Goal: Transaction & Acquisition: Download file/media

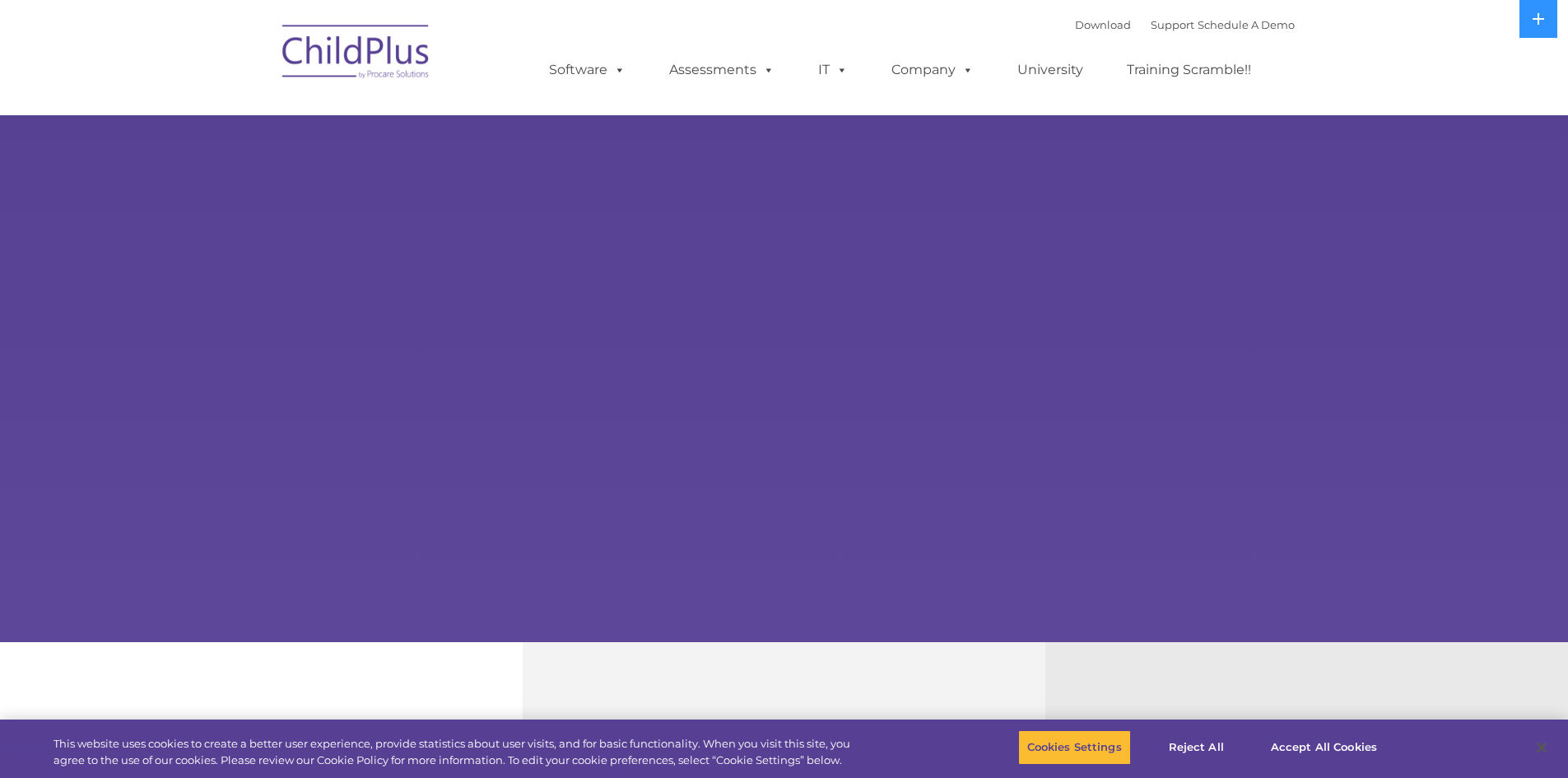
select select "MEDIUM"
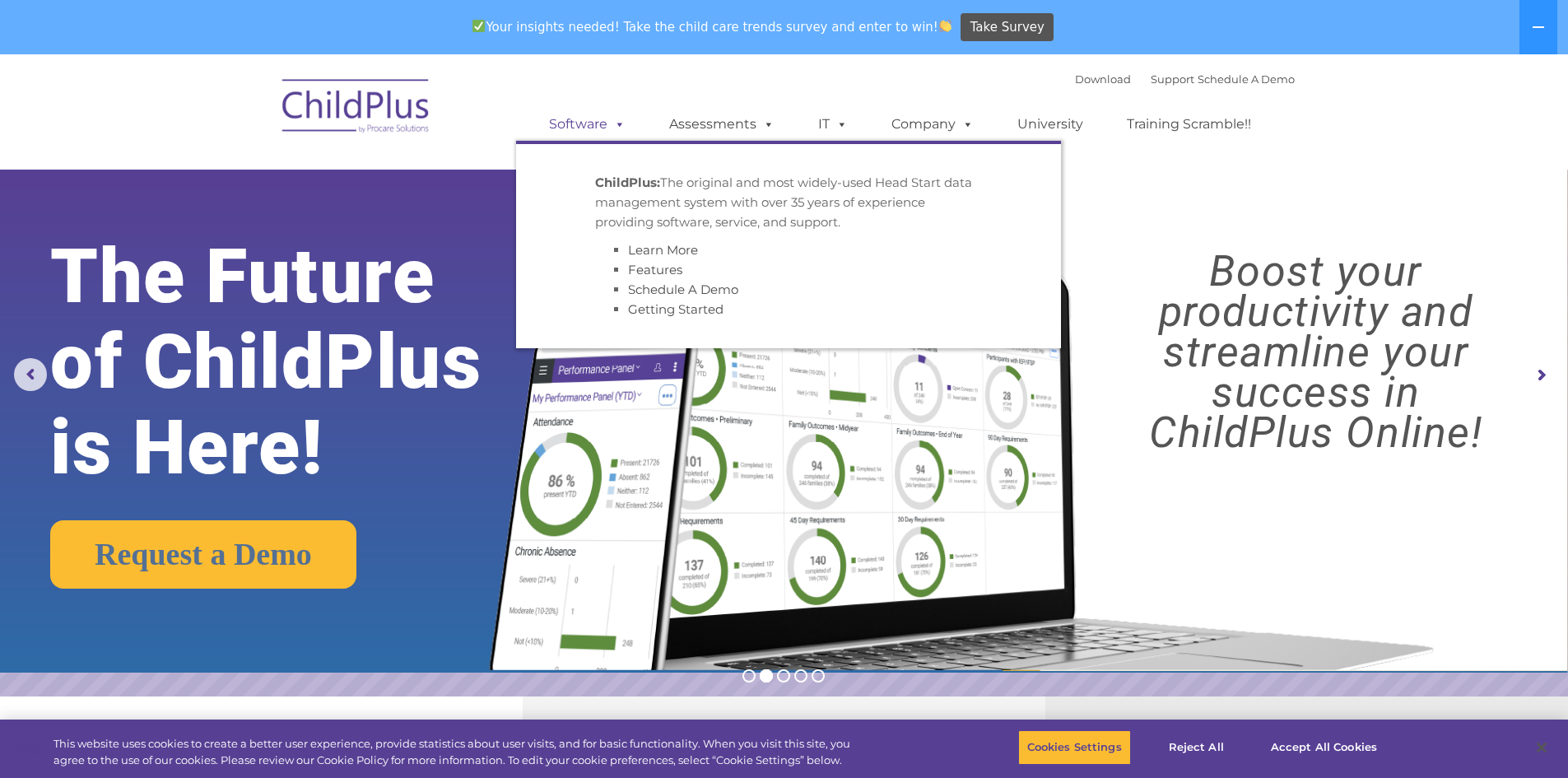
click at [601, 125] on link "Software" at bounding box center [587, 124] width 109 height 33
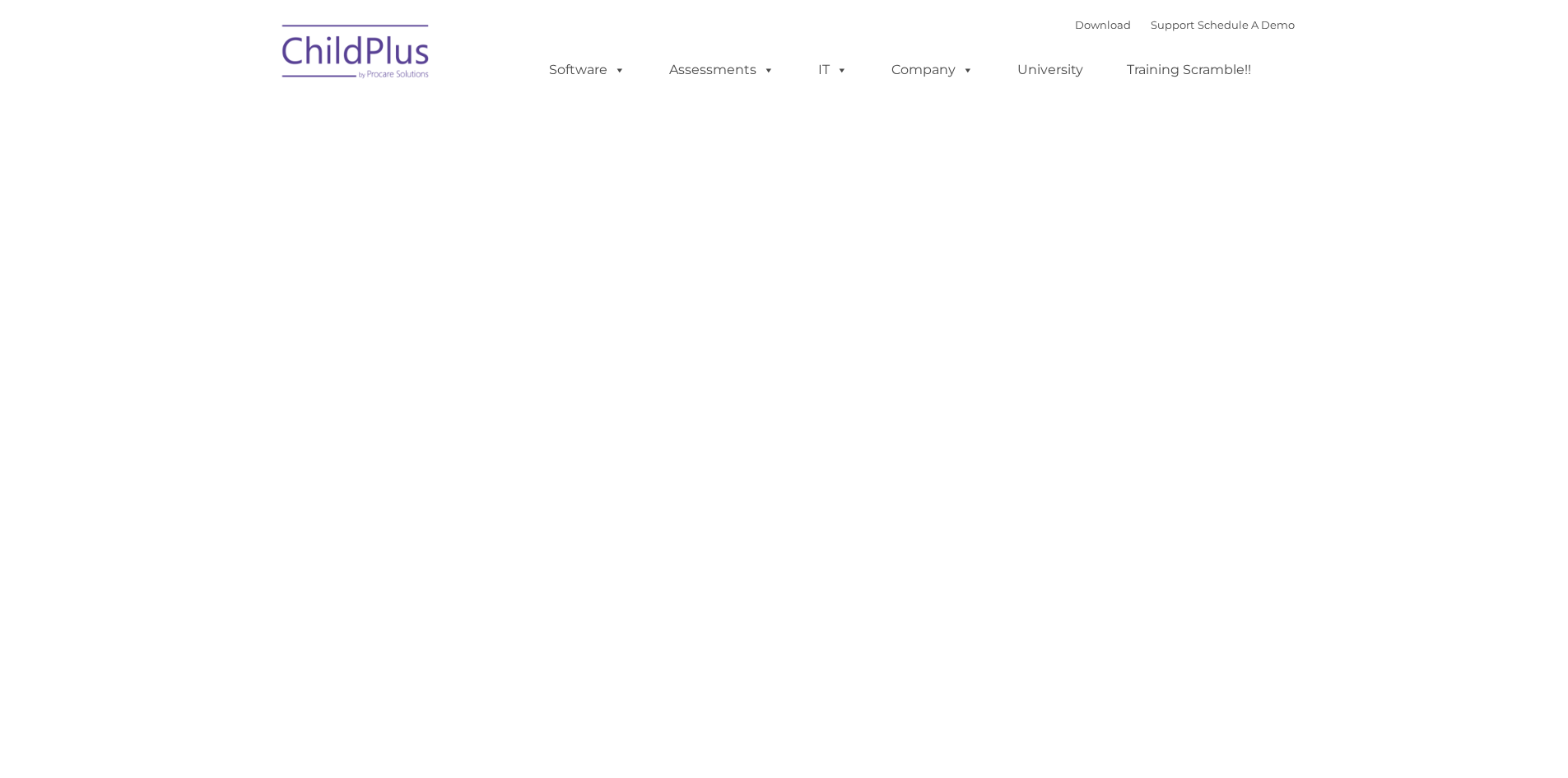
type input ""
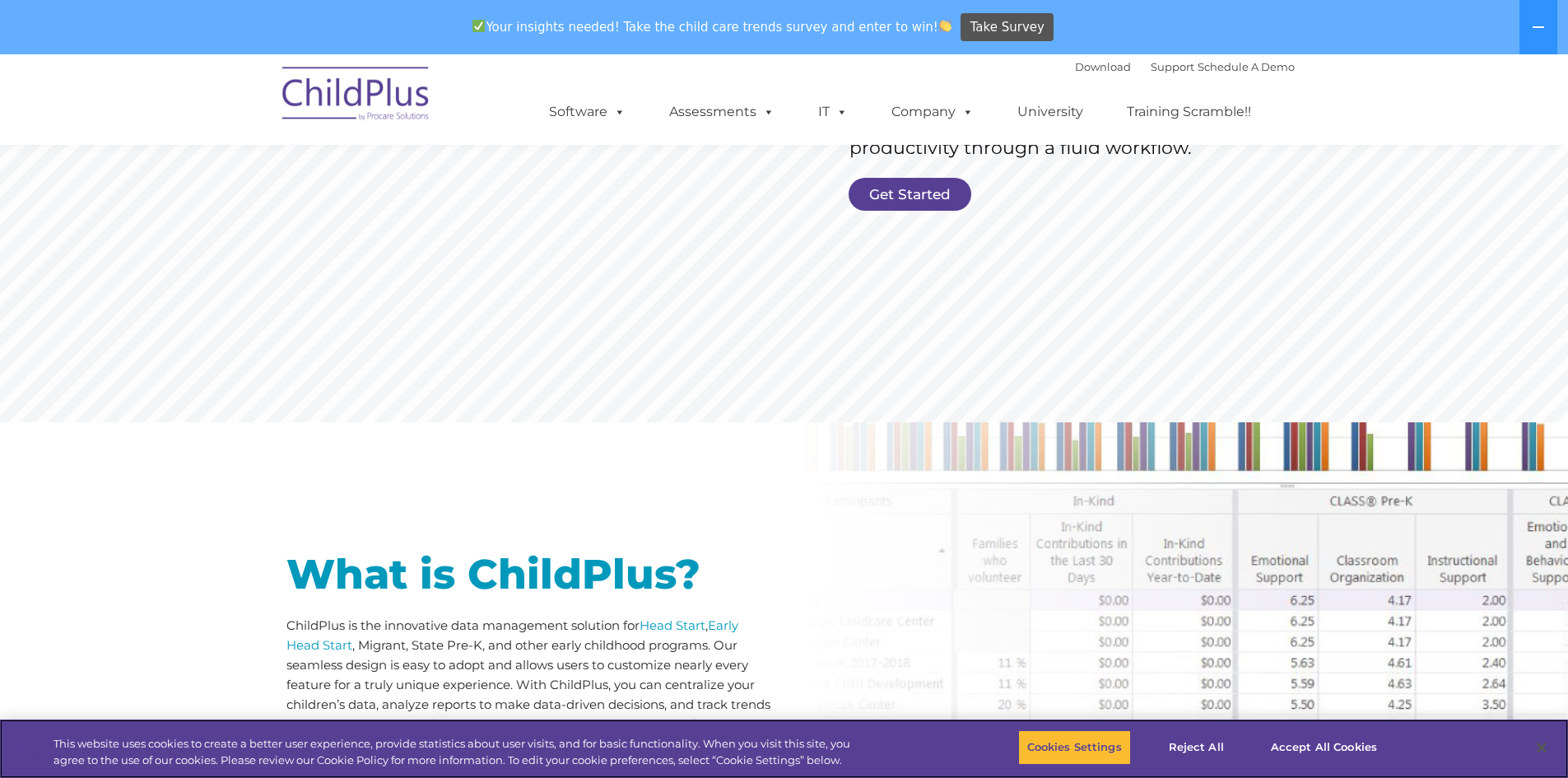
scroll to position [431, 0]
click at [890, 190] on link "Get Started" at bounding box center [909, 193] width 122 height 33
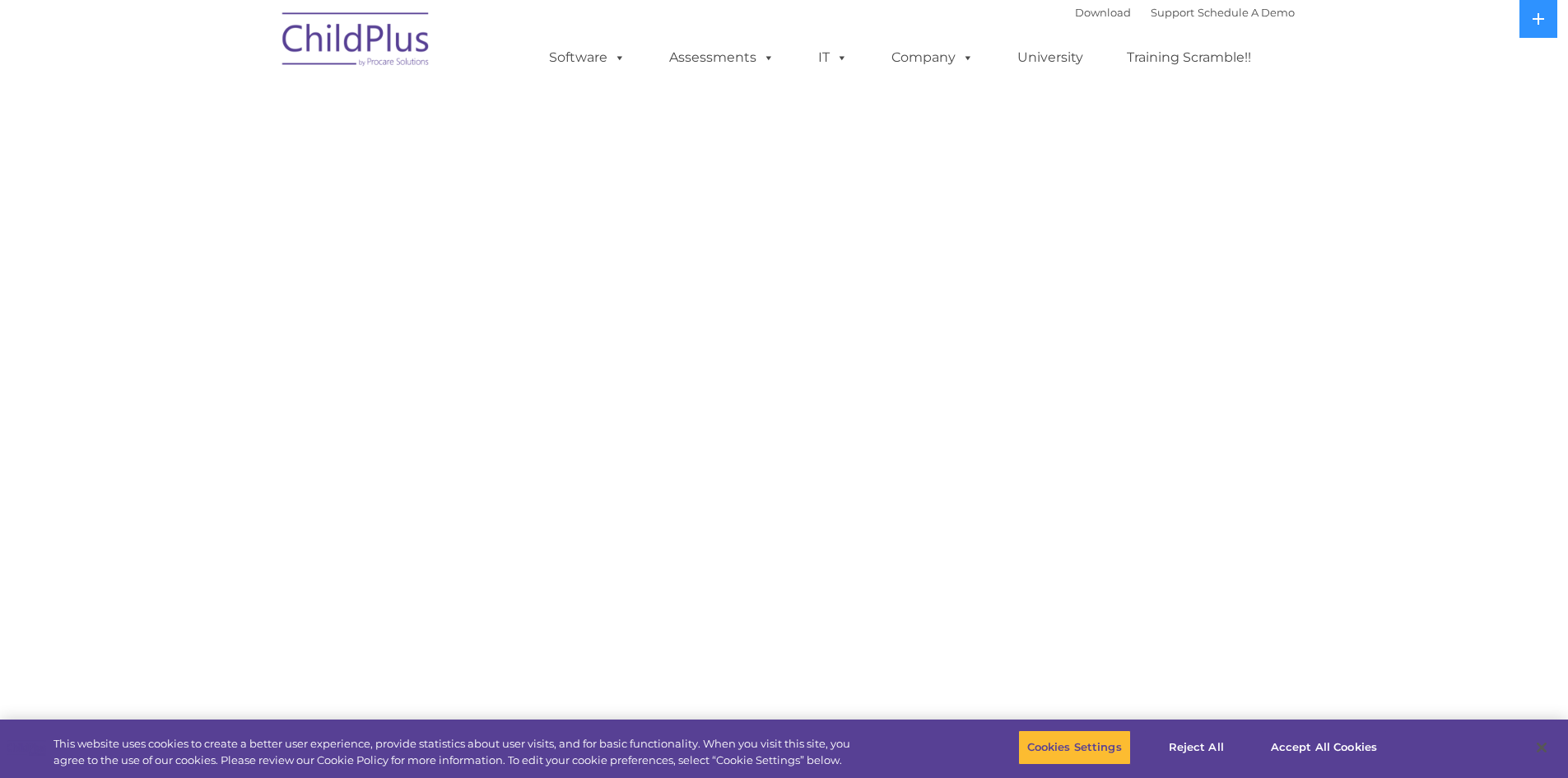
select select "MEDIUM"
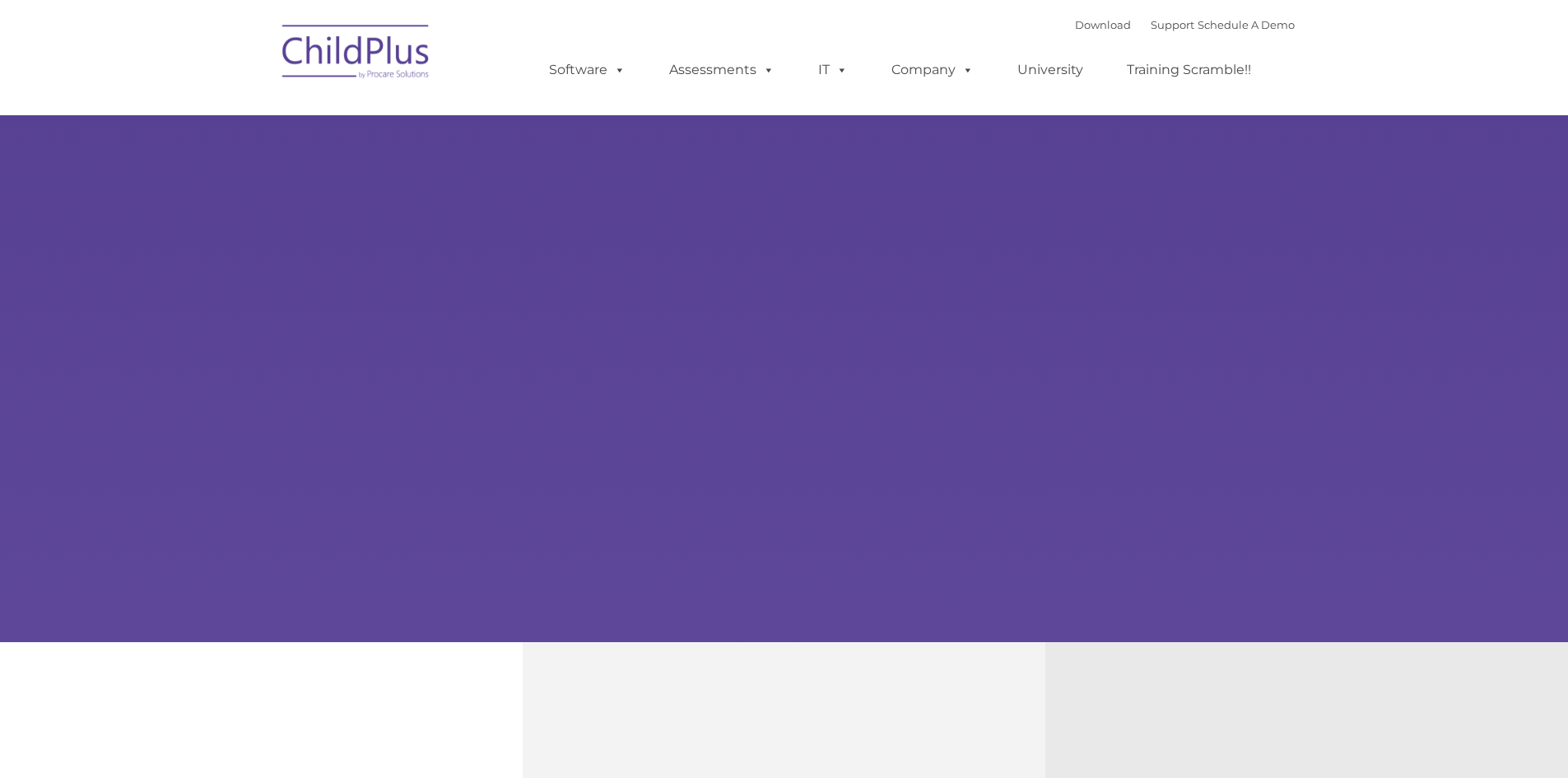
type input ""
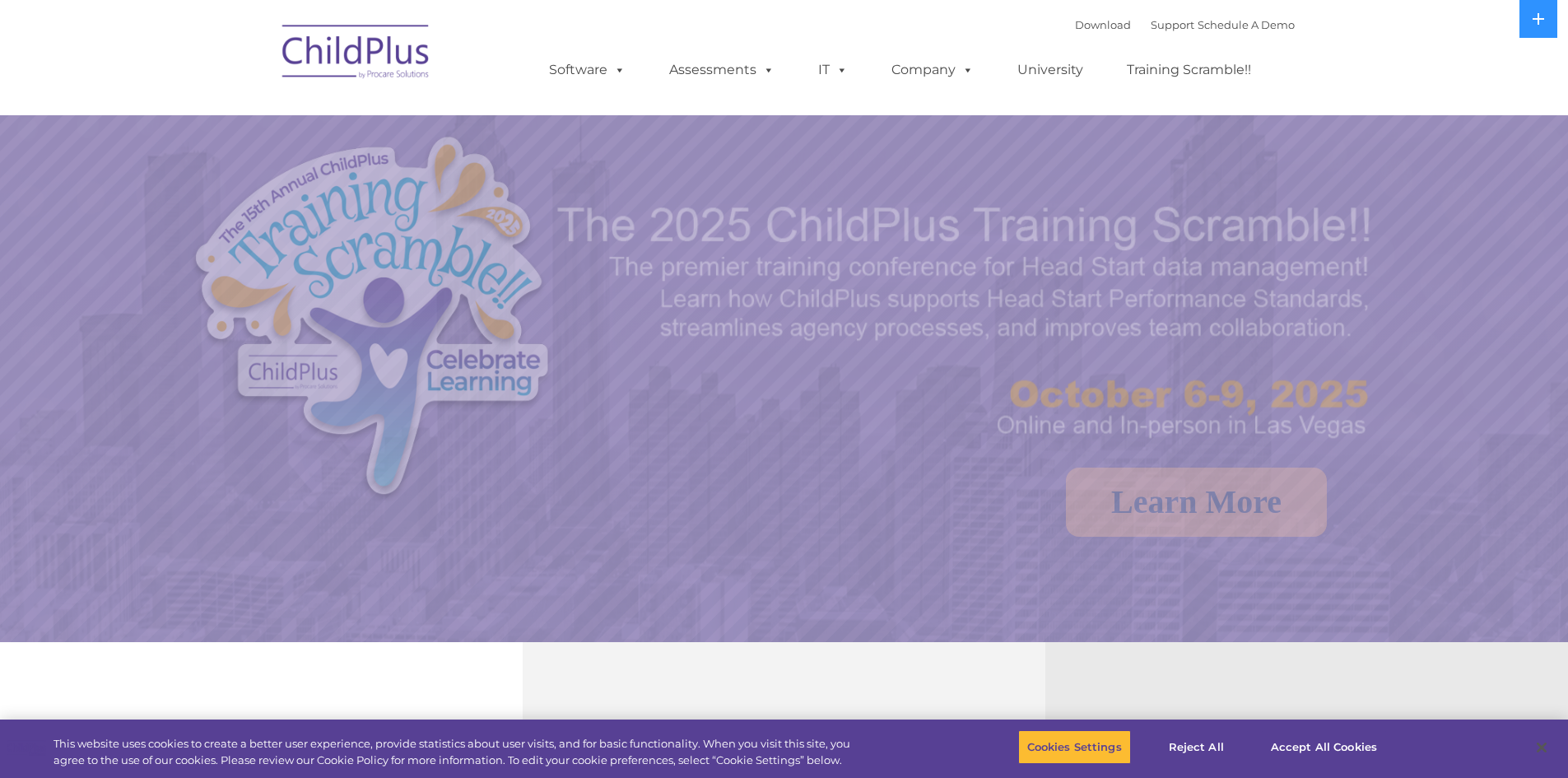
select select "MEDIUM"
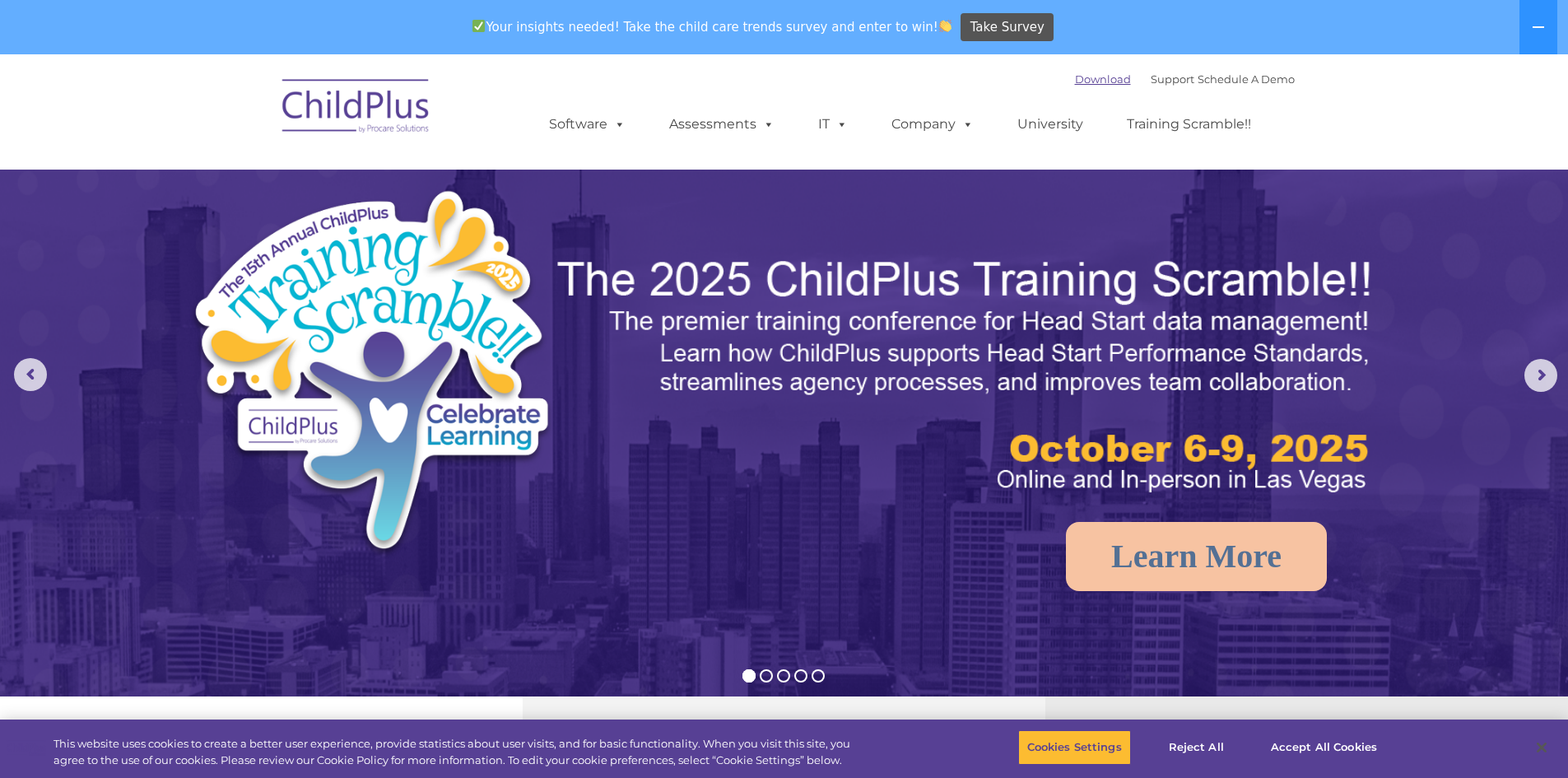
click at [1084, 78] on link "Download" at bounding box center [1102, 78] width 56 height 13
click at [1083, 80] on link "Download" at bounding box center [1102, 78] width 56 height 13
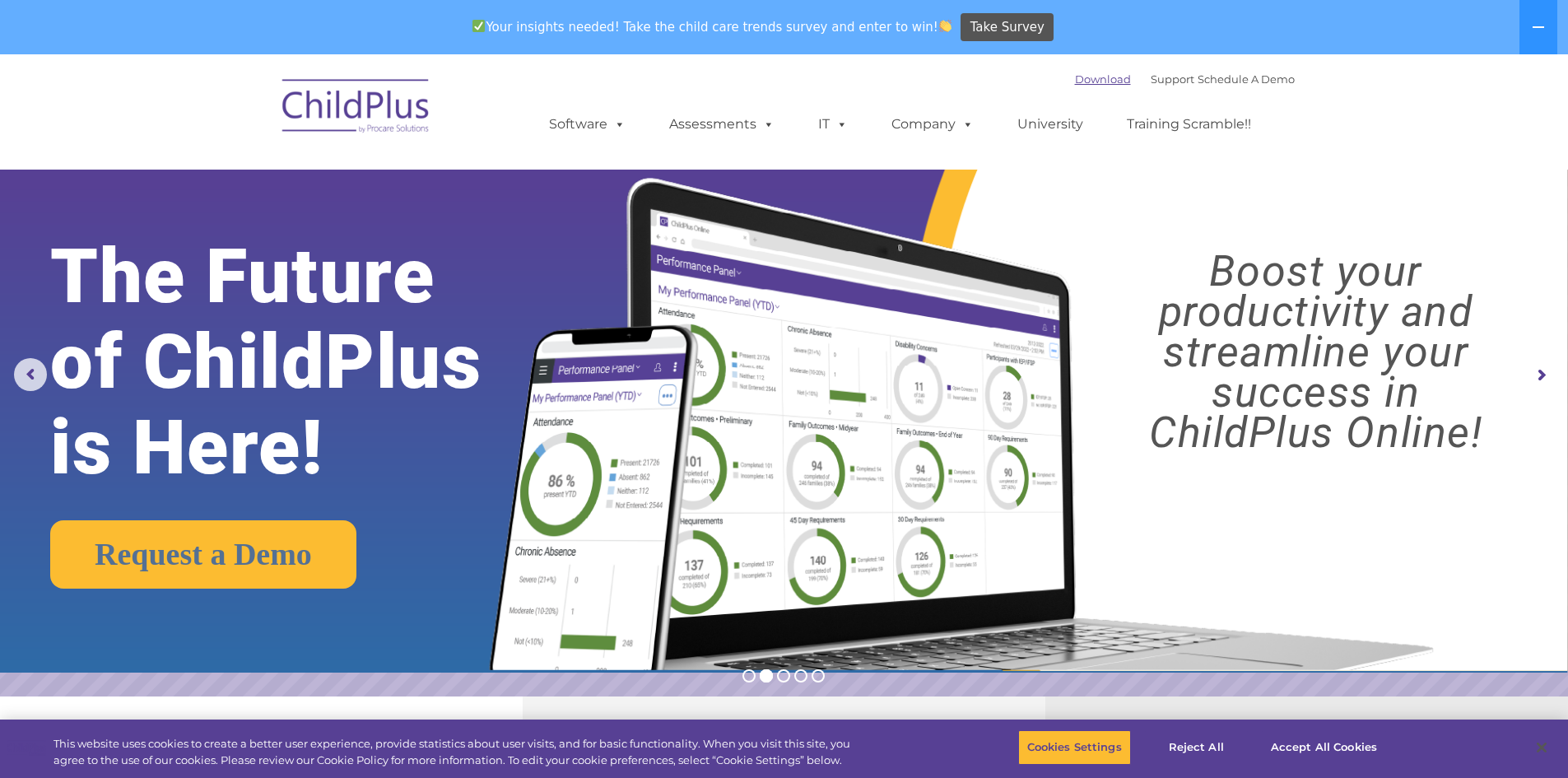
click at [1074, 78] on link "Download" at bounding box center [1102, 78] width 56 height 13
click at [1093, 76] on link "Download" at bounding box center [1102, 78] width 56 height 13
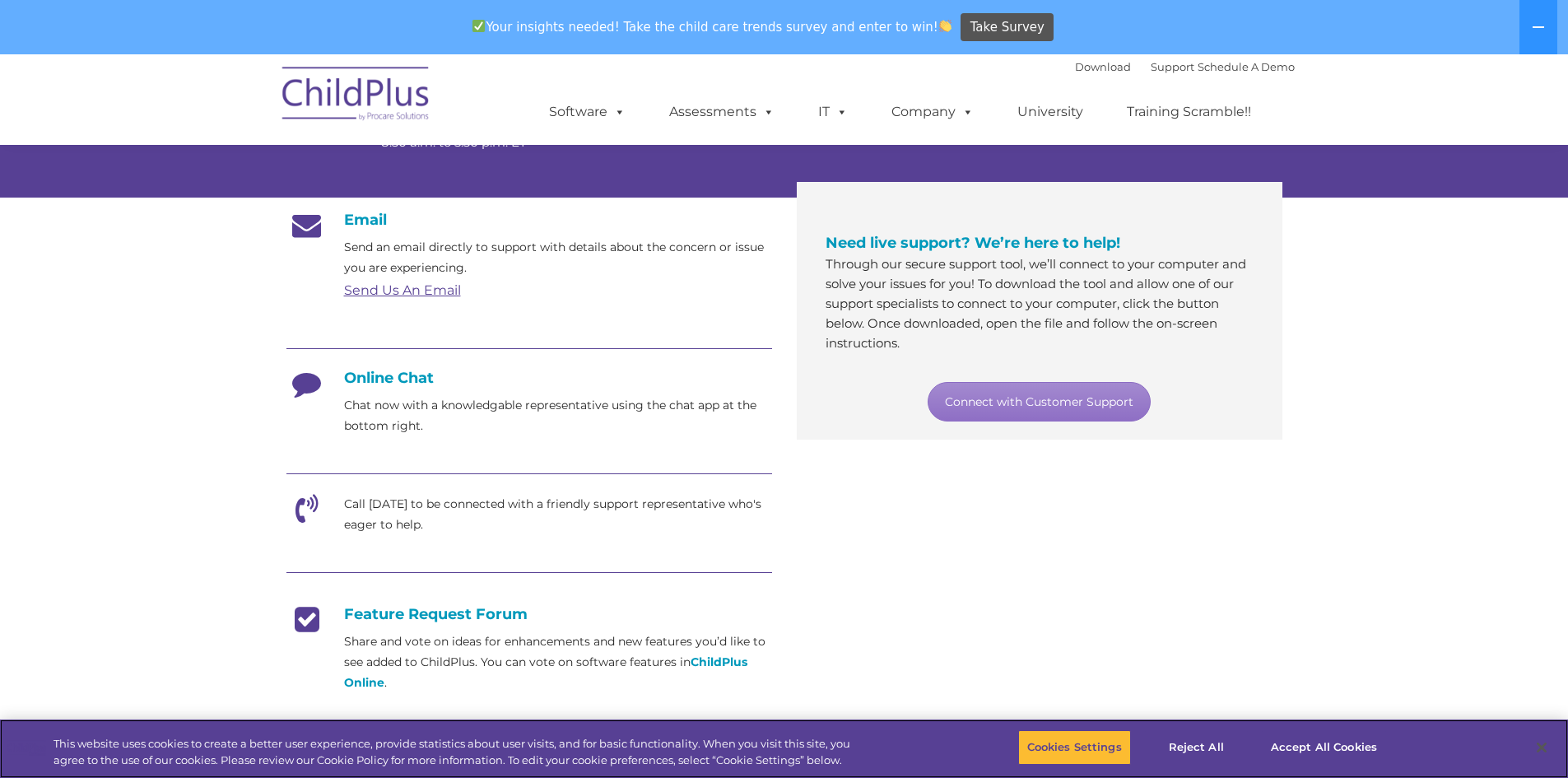
scroll to position [183, 0]
